Goal: Find specific page/section: Find specific page/section

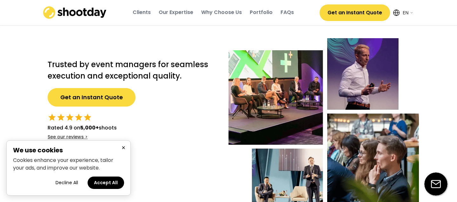
select select ""en""
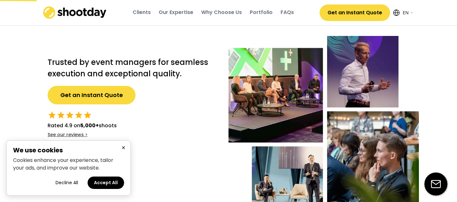
scroll to position [3, 0]
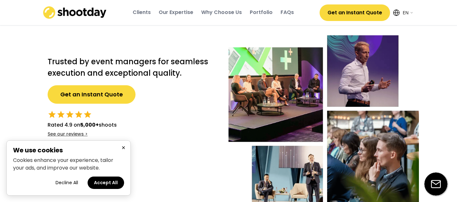
click at [110, 183] on button "Accept All" at bounding box center [106, 182] width 37 height 12
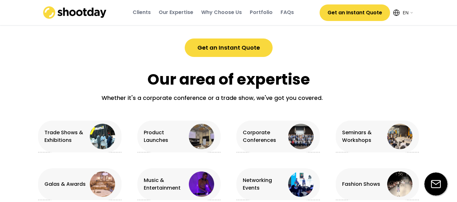
scroll to position [298, 0]
